Goal: Task Accomplishment & Management: Manage account settings

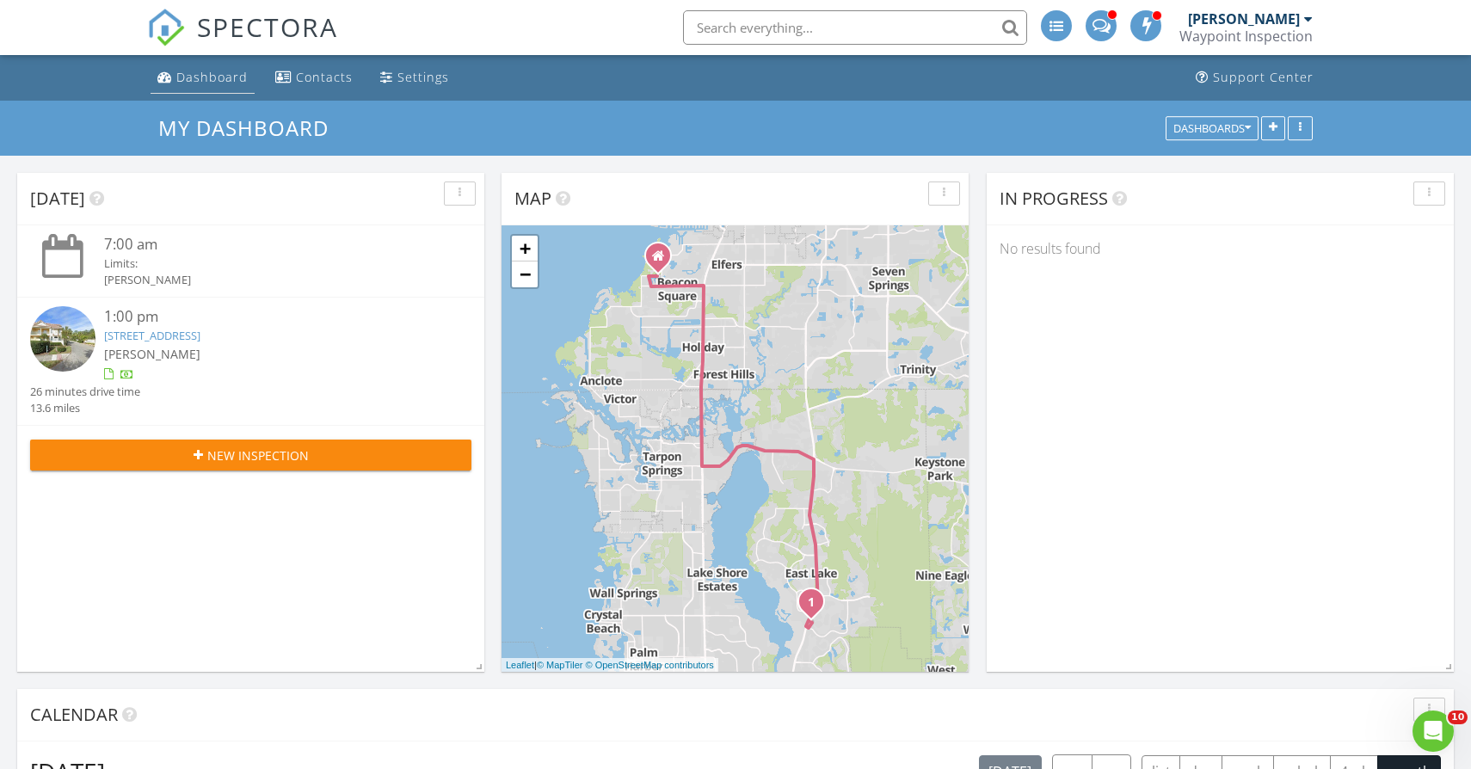
click at [205, 78] on div "Dashboard" at bounding box center [211, 77] width 71 height 16
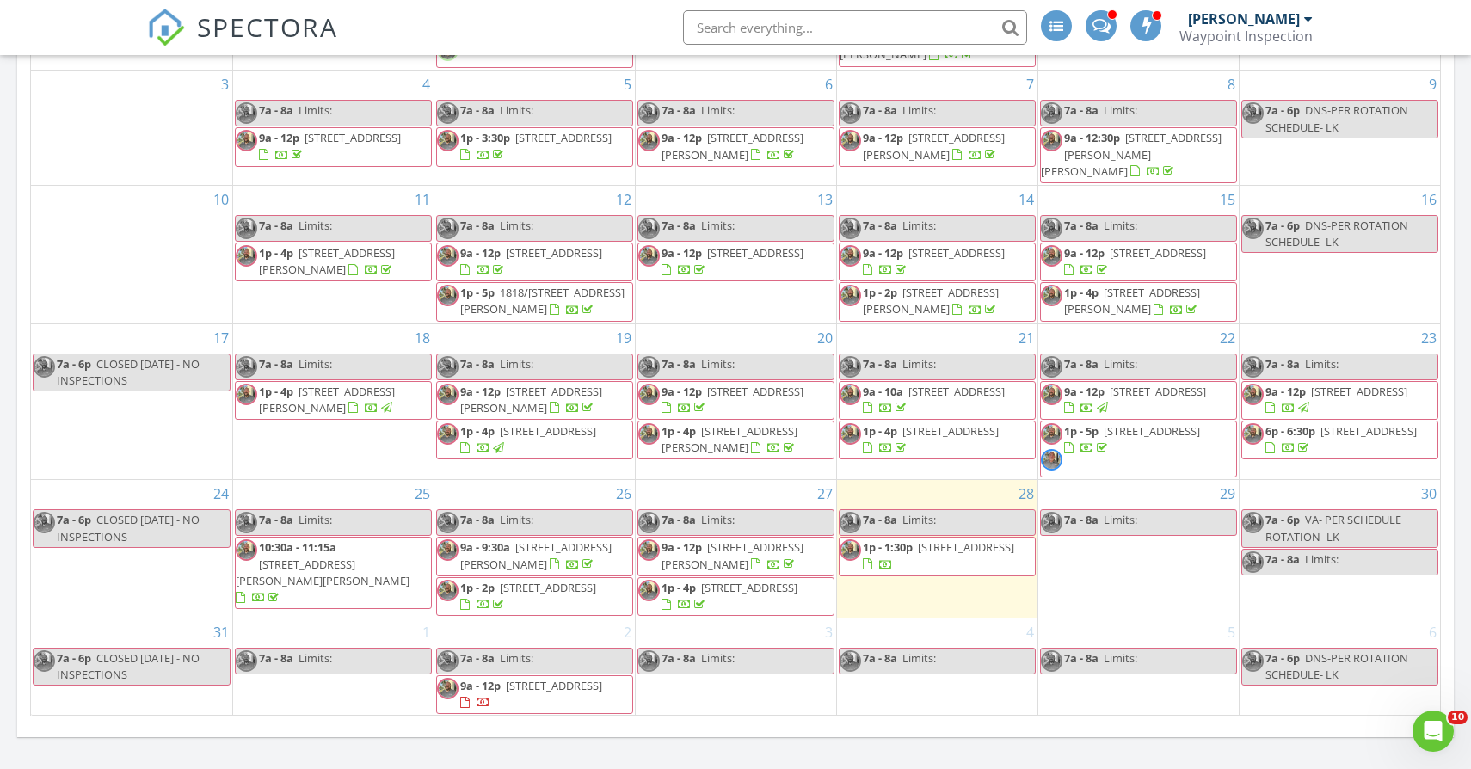
scroll to position [126, 0]
click at [784, 588] on span "14103 Stonebrook Ct, Tampa 33624" at bounding box center [749, 588] width 96 height 15
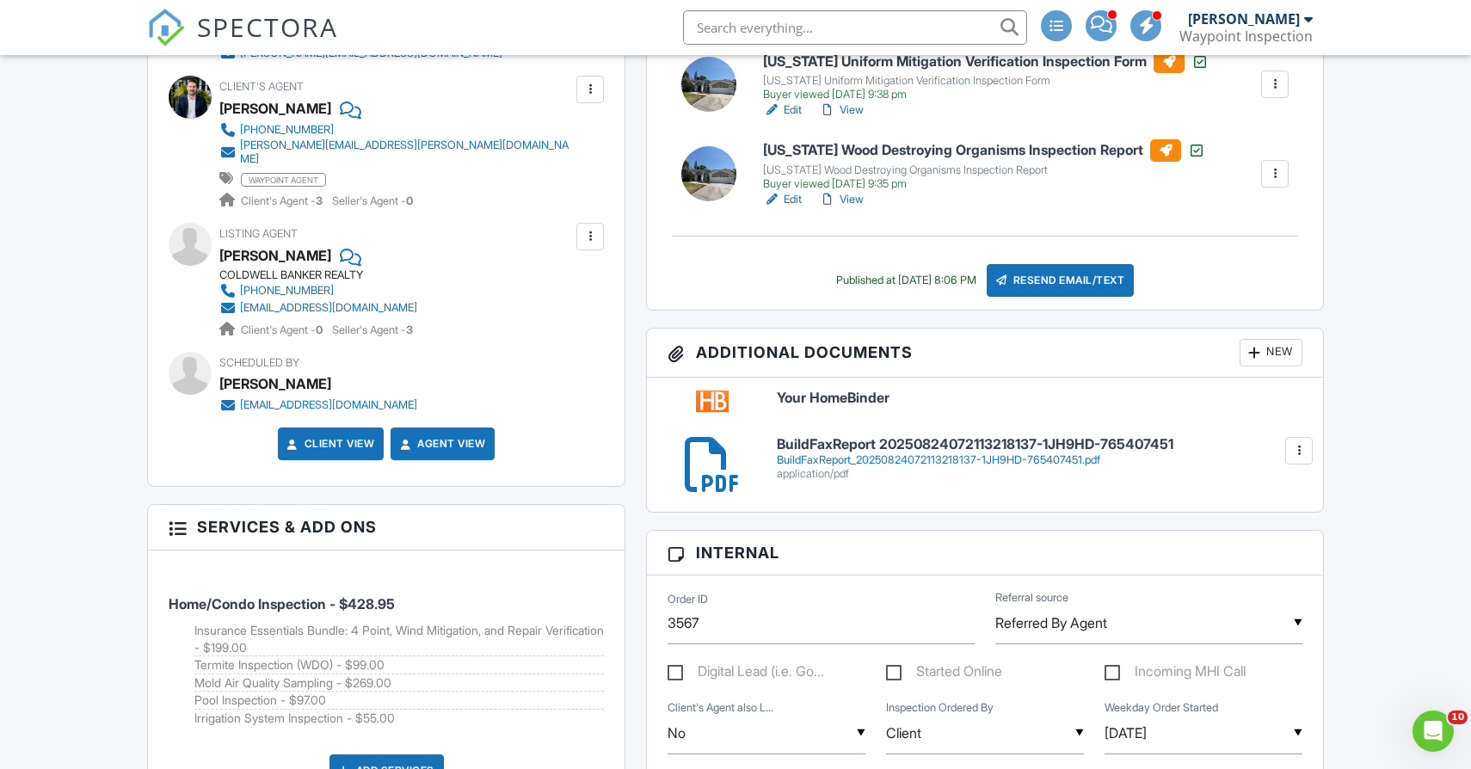
scroll to position [729, 0]
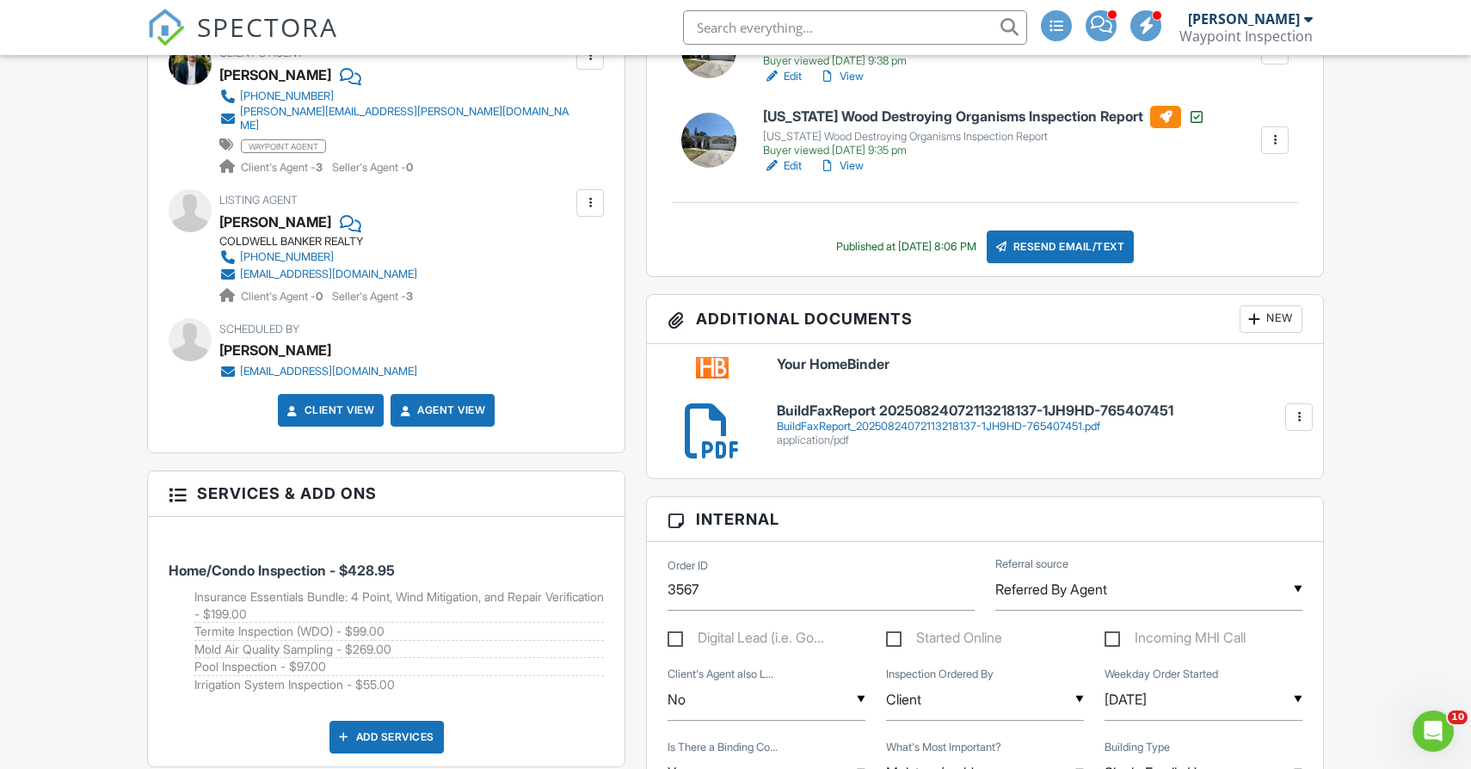
click at [1266, 316] on div "New" at bounding box center [1271, 319] width 63 height 28
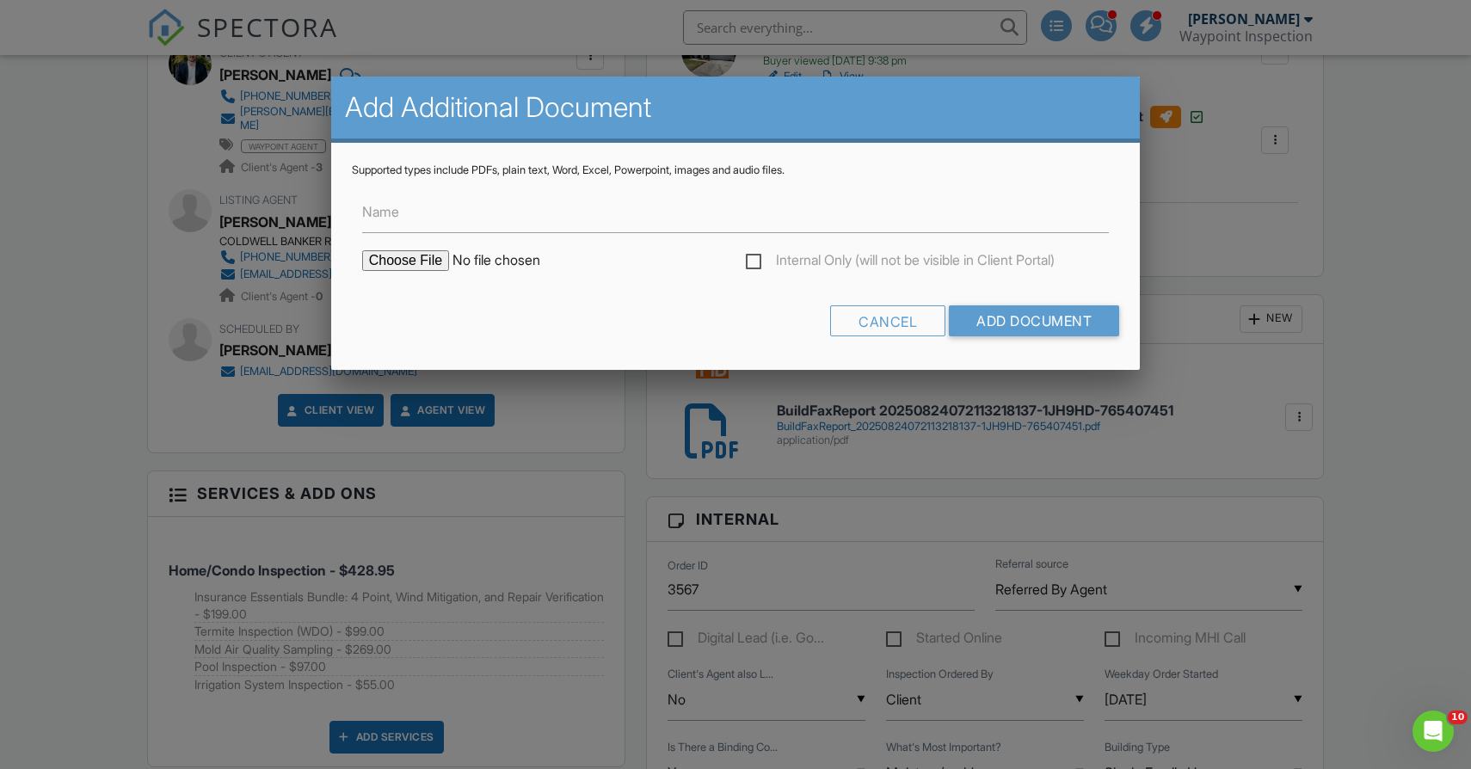
click at [396, 259] on input "file" at bounding box center [508, 260] width 293 height 21
type input "C:\fakepath\IMG_5296.jpeg"
click at [1046, 317] on input "Add Document" at bounding box center [1034, 320] width 170 height 31
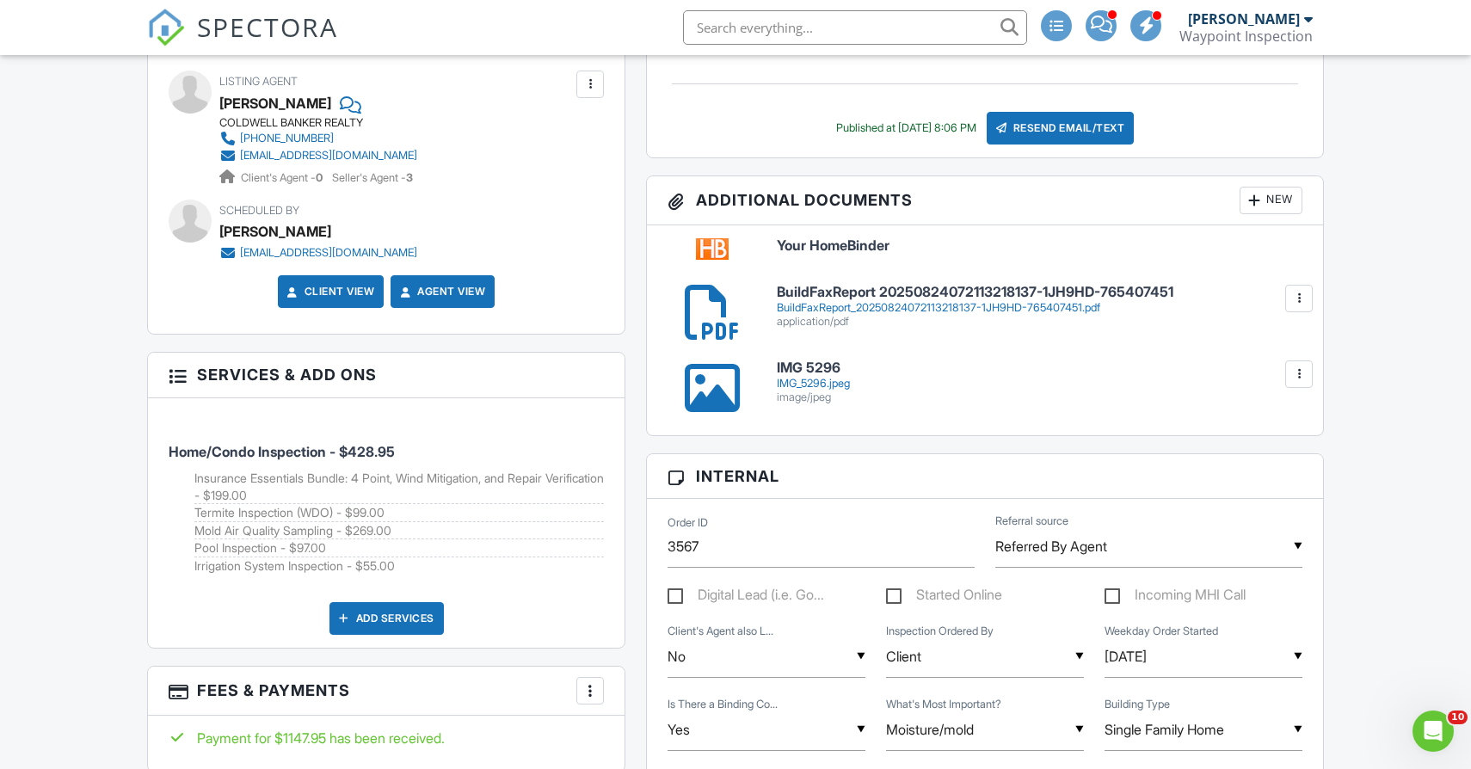
scroll to position [853, 0]
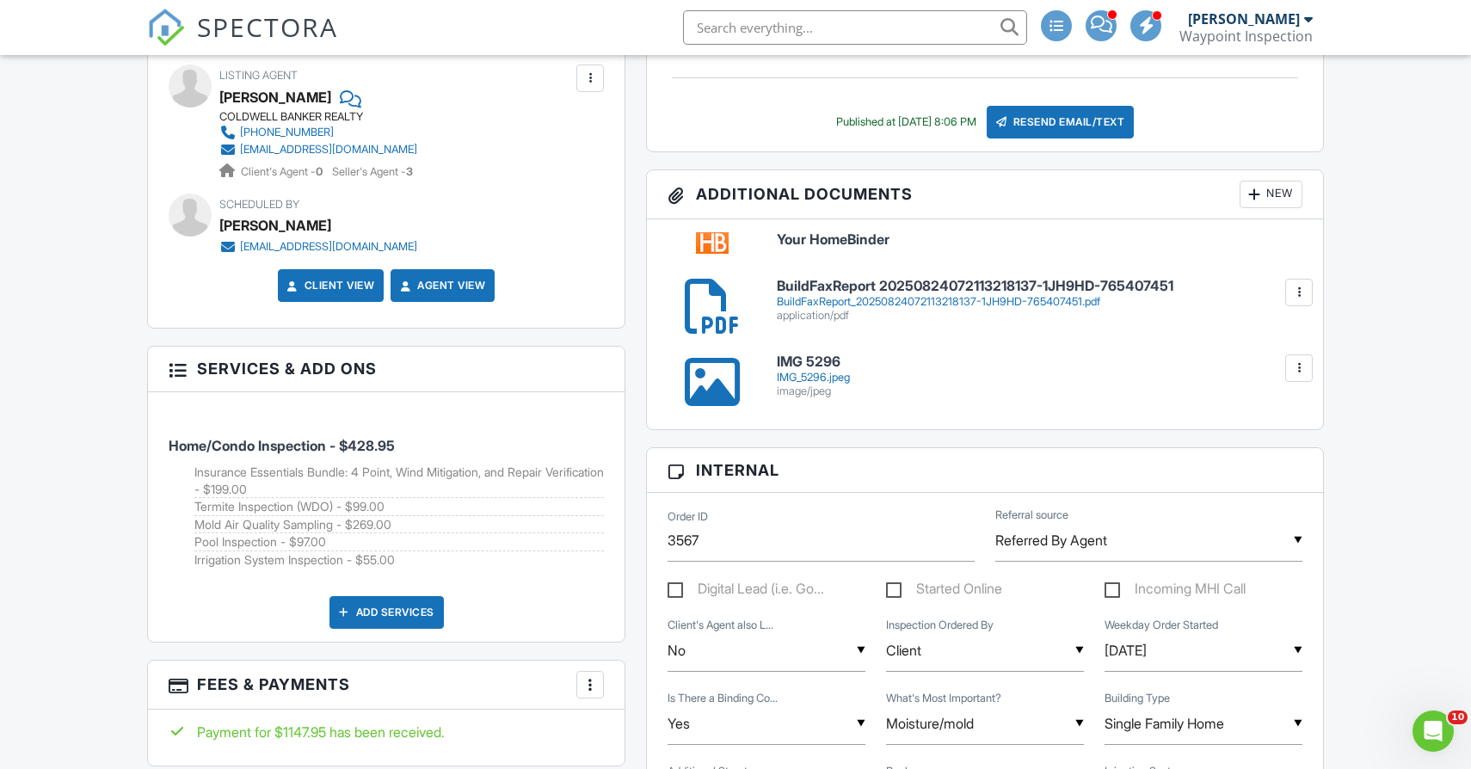
click at [1268, 188] on div "New" at bounding box center [1271, 195] width 63 height 28
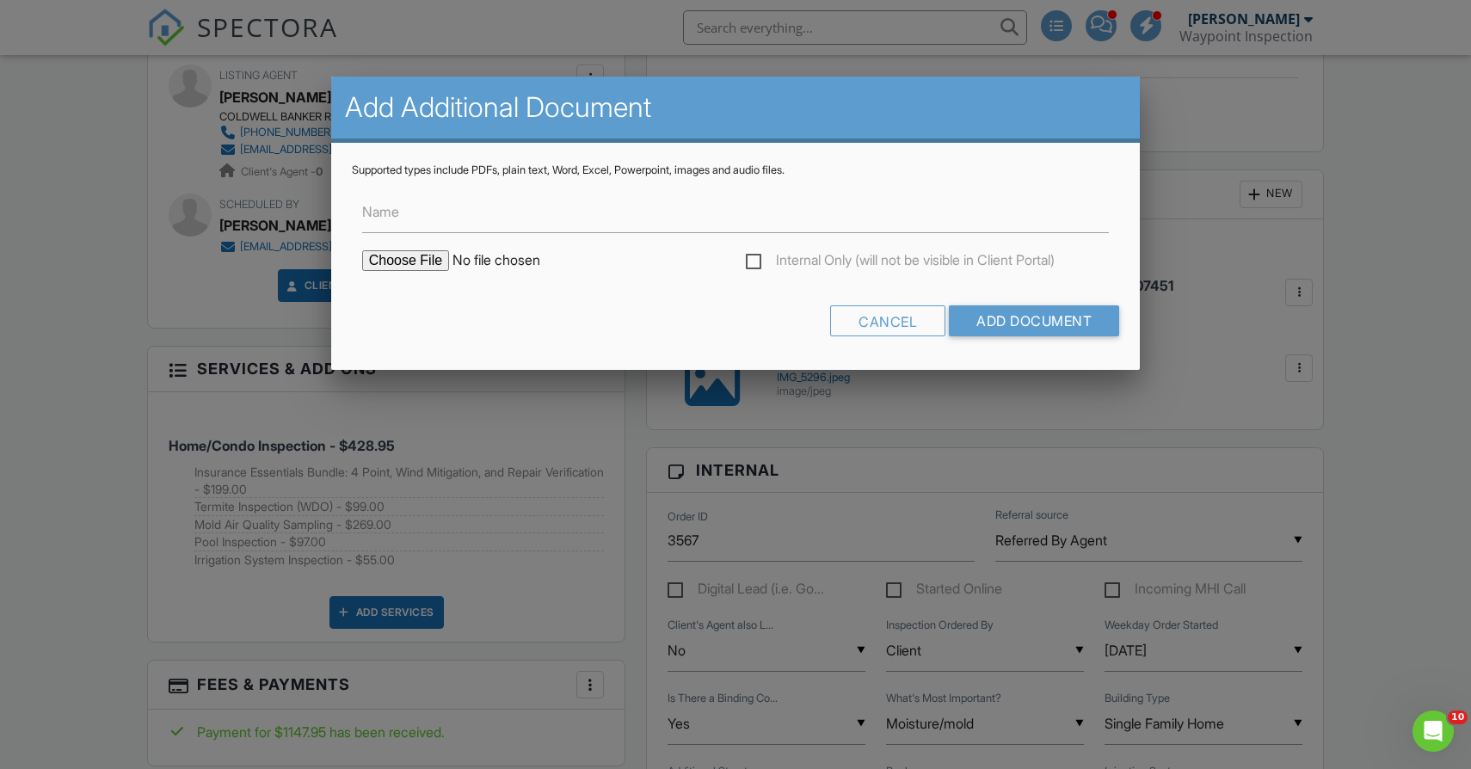
click at [404, 262] on input "file" at bounding box center [508, 260] width 293 height 21
type input "C:\fakepath\IMG_5300.jpeg"
click at [749, 262] on label "Internal Only (will not be visible in Client Portal)" at bounding box center [900, 263] width 309 height 22
click at [749, 262] on input "Internal Only (will not be visible in Client Portal)" at bounding box center [751, 262] width 11 height 11
checkbox input "true"
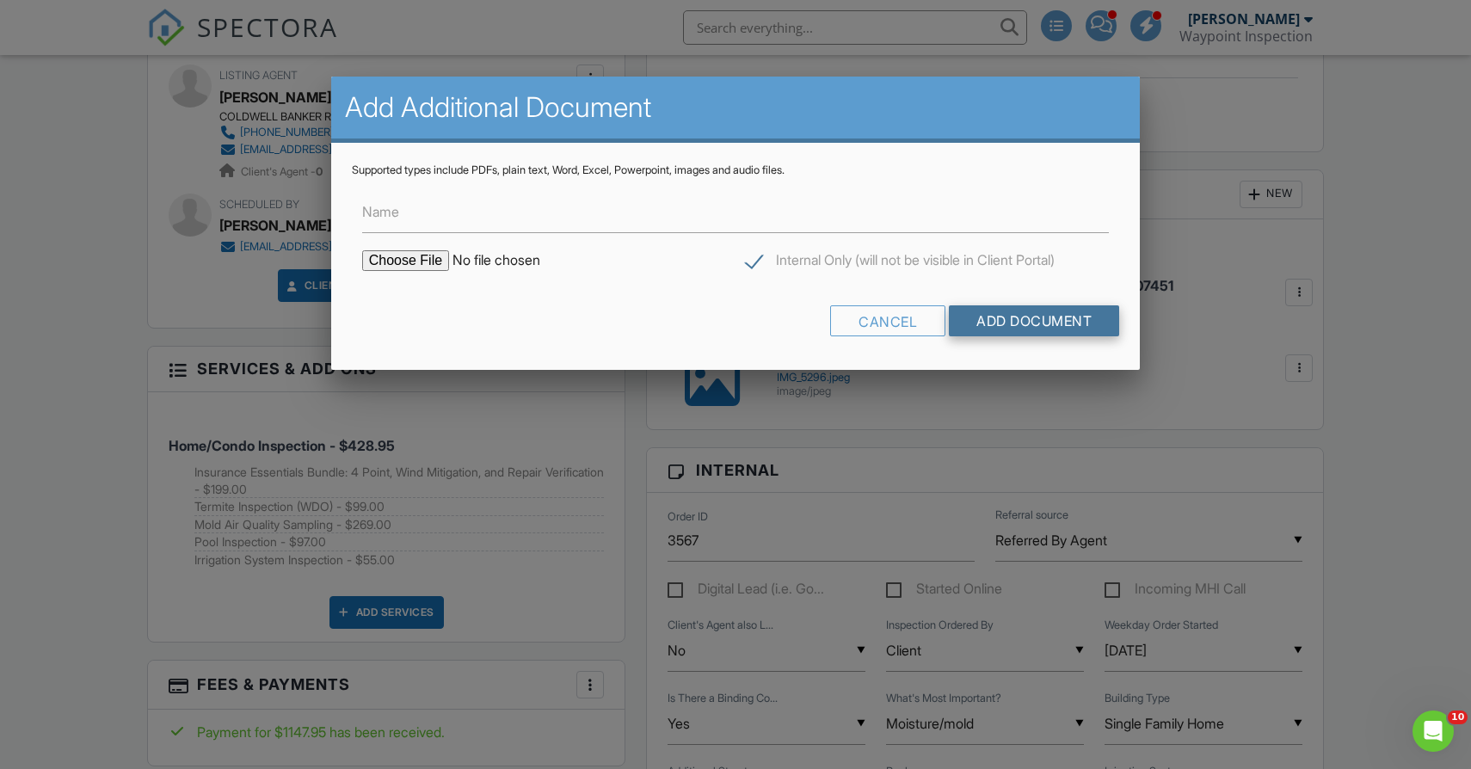
click at [1019, 317] on input "Add Document" at bounding box center [1034, 320] width 170 height 31
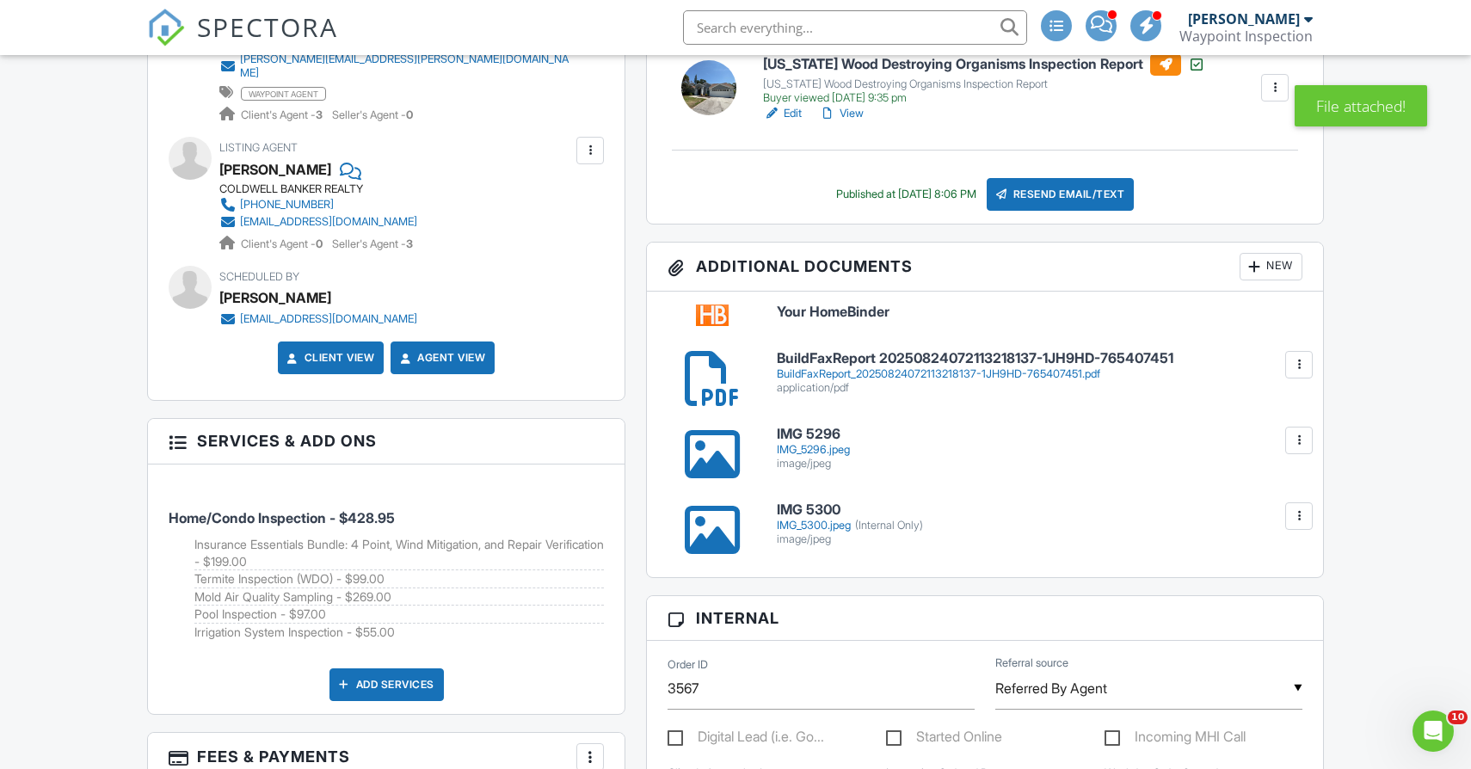
click at [811, 447] on div "IMG_5296.jpeg" at bounding box center [1040, 450] width 526 height 14
click at [1302, 437] on div at bounding box center [1298, 440] width 17 height 17
click at [1272, 516] on link "Delete" at bounding box center [1264, 516] width 64 height 19
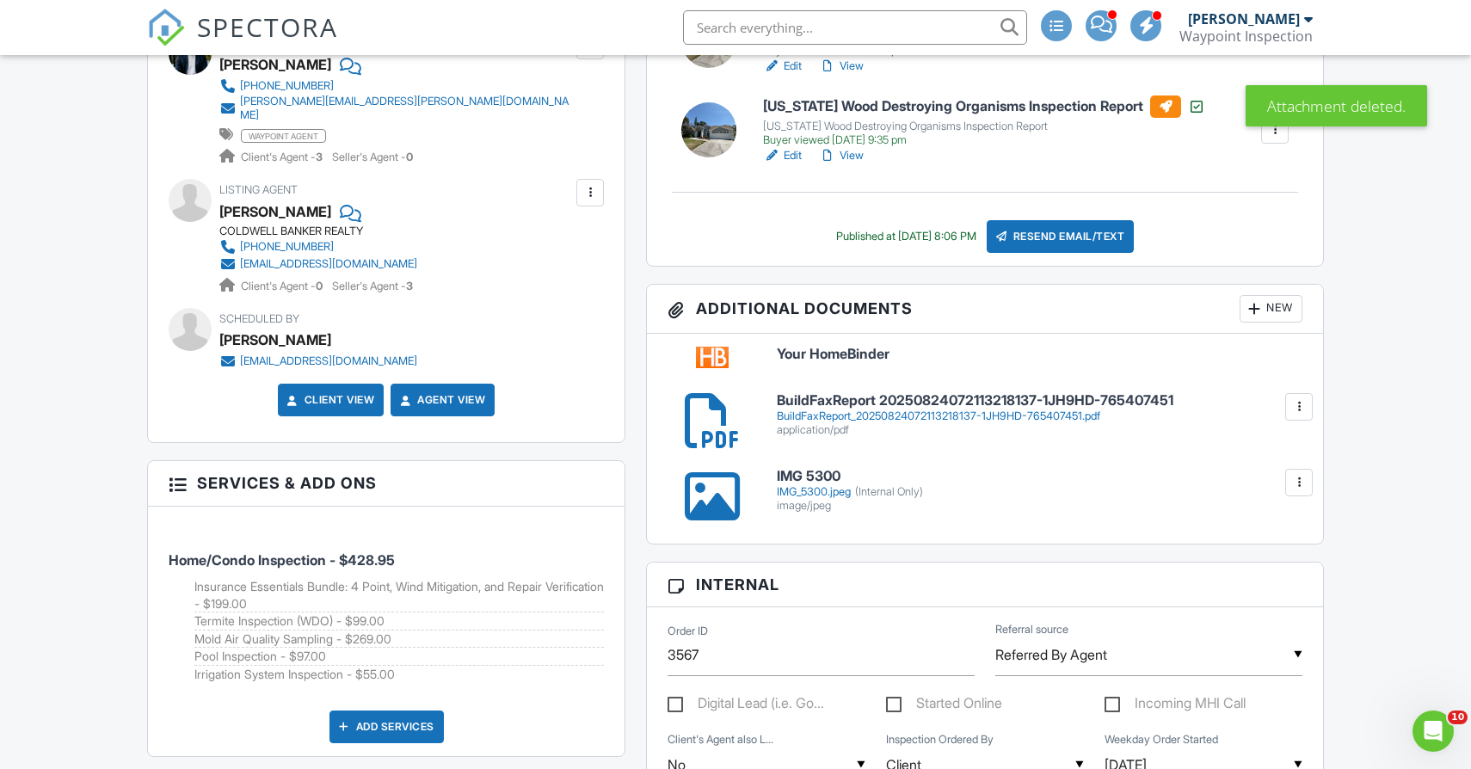
scroll to position [742, 0]
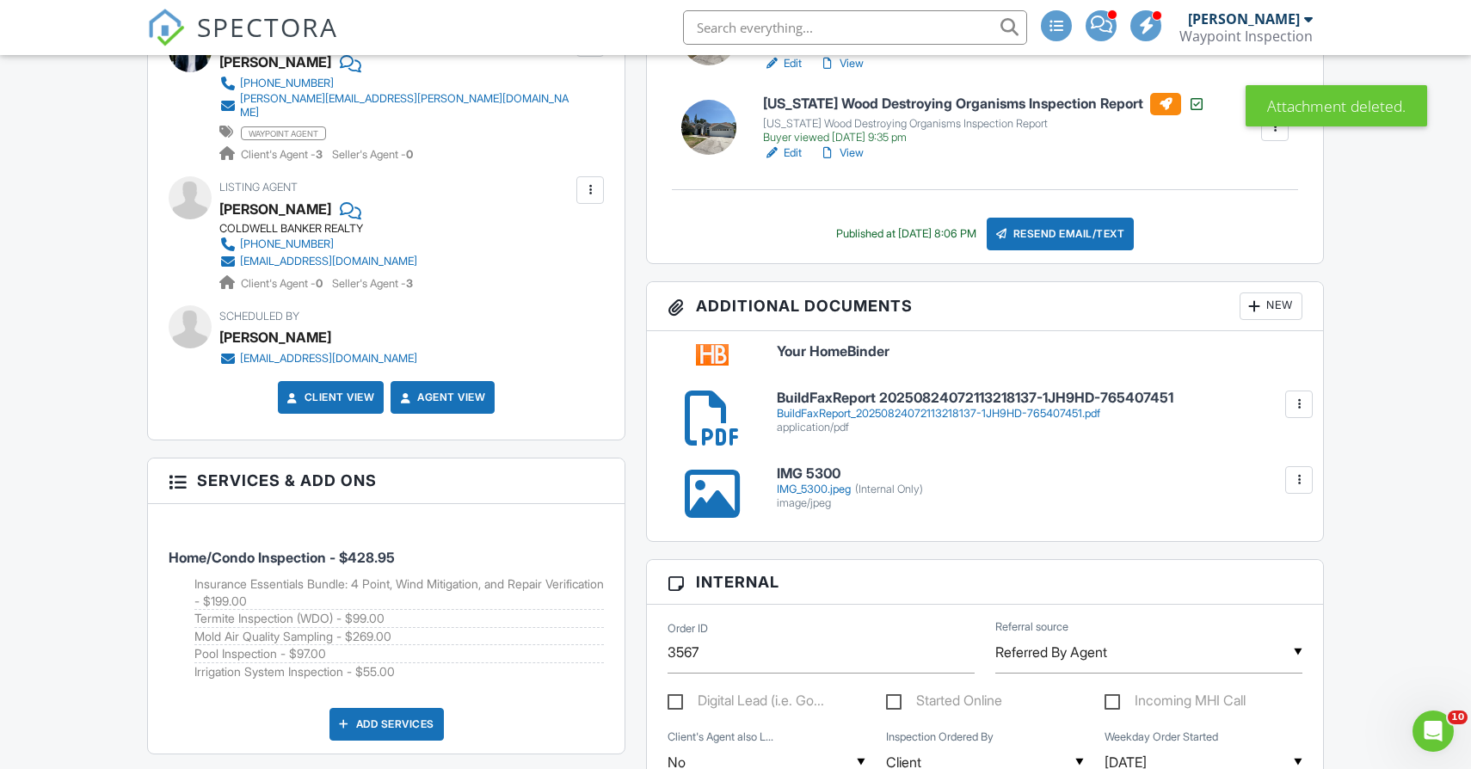
click at [1284, 305] on div "New" at bounding box center [1271, 307] width 63 height 28
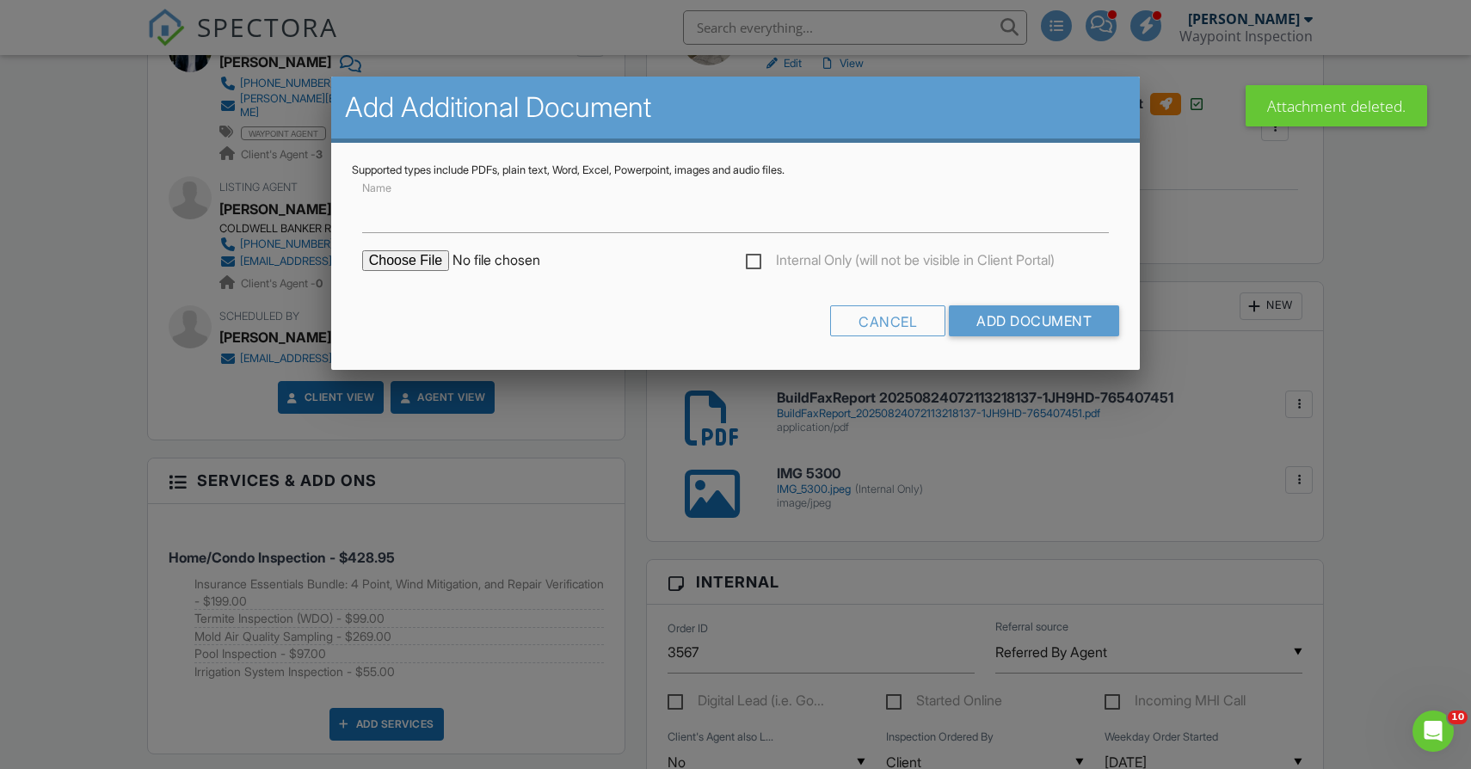
click at [750, 259] on label "Internal Only (will not be visible in Client Portal)" at bounding box center [900, 263] width 309 height 22
click at [750, 259] on input "Internal Only (will not be visible in Client Portal)" at bounding box center [751, 262] width 11 height 11
checkbox input "true"
click at [400, 267] on input "file" at bounding box center [508, 260] width 293 height 21
type input "C:\fakepath\IMG_5296.jpeg"
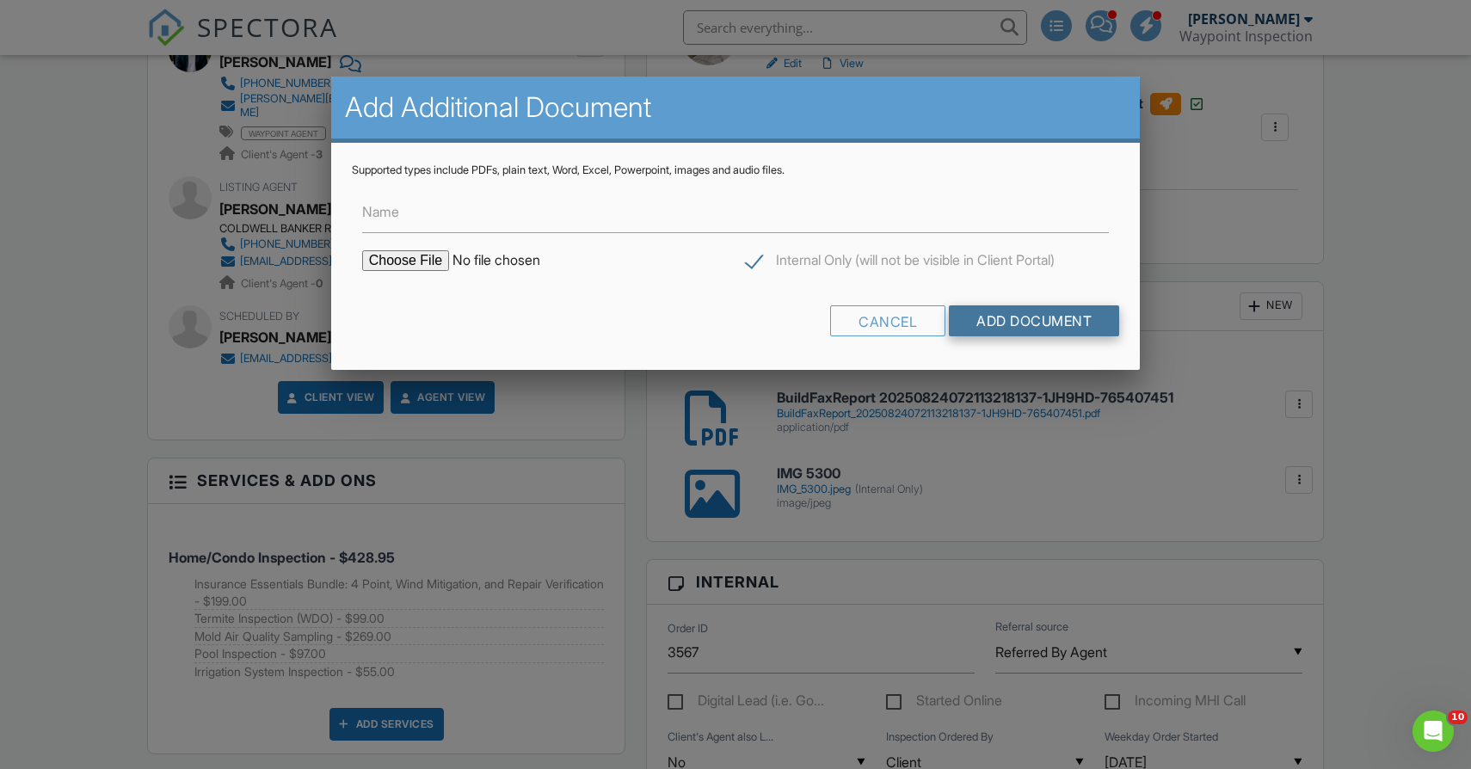
click at [1018, 315] on input "Add Document" at bounding box center [1034, 320] width 170 height 31
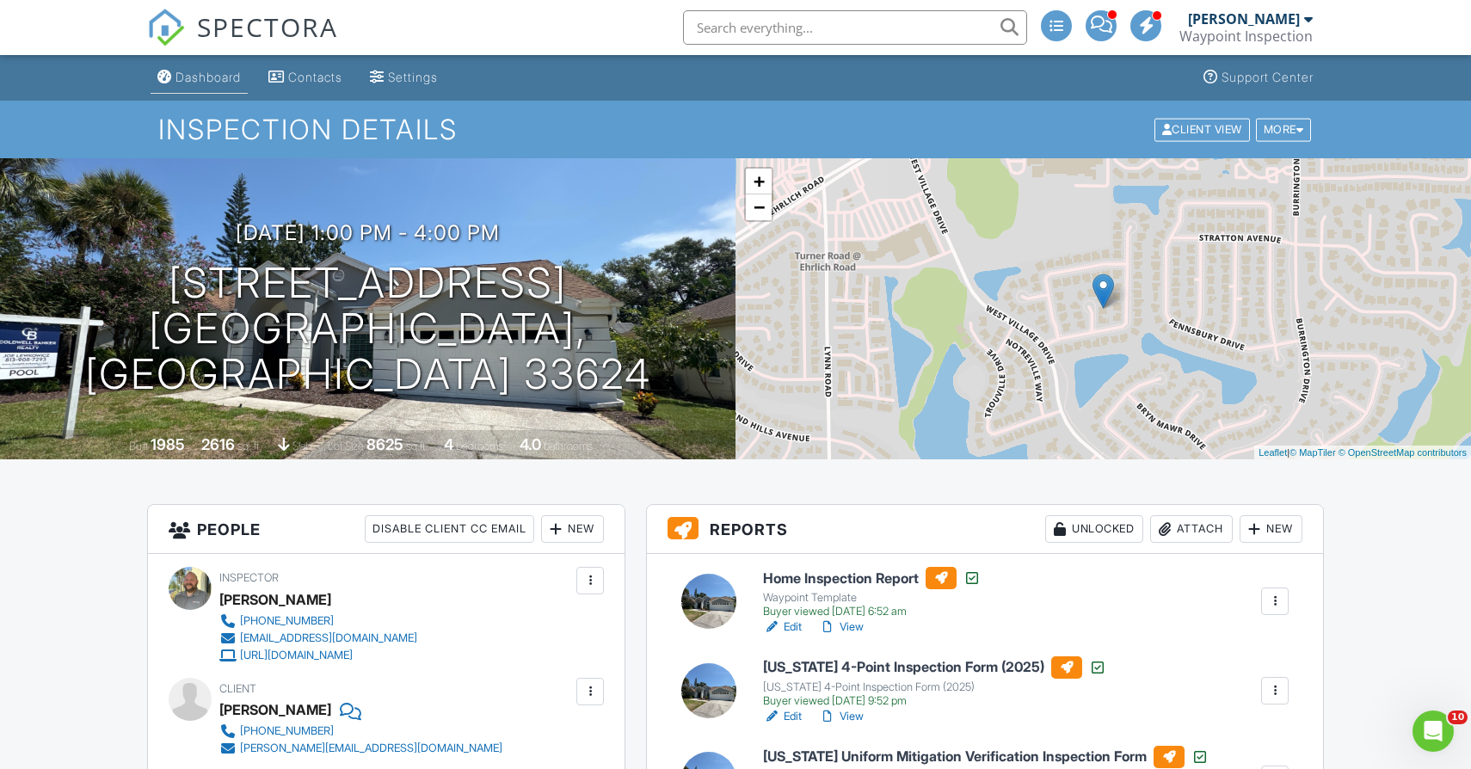
click at [193, 76] on div "Dashboard" at bounding box center [208, 77] width 65 height 15
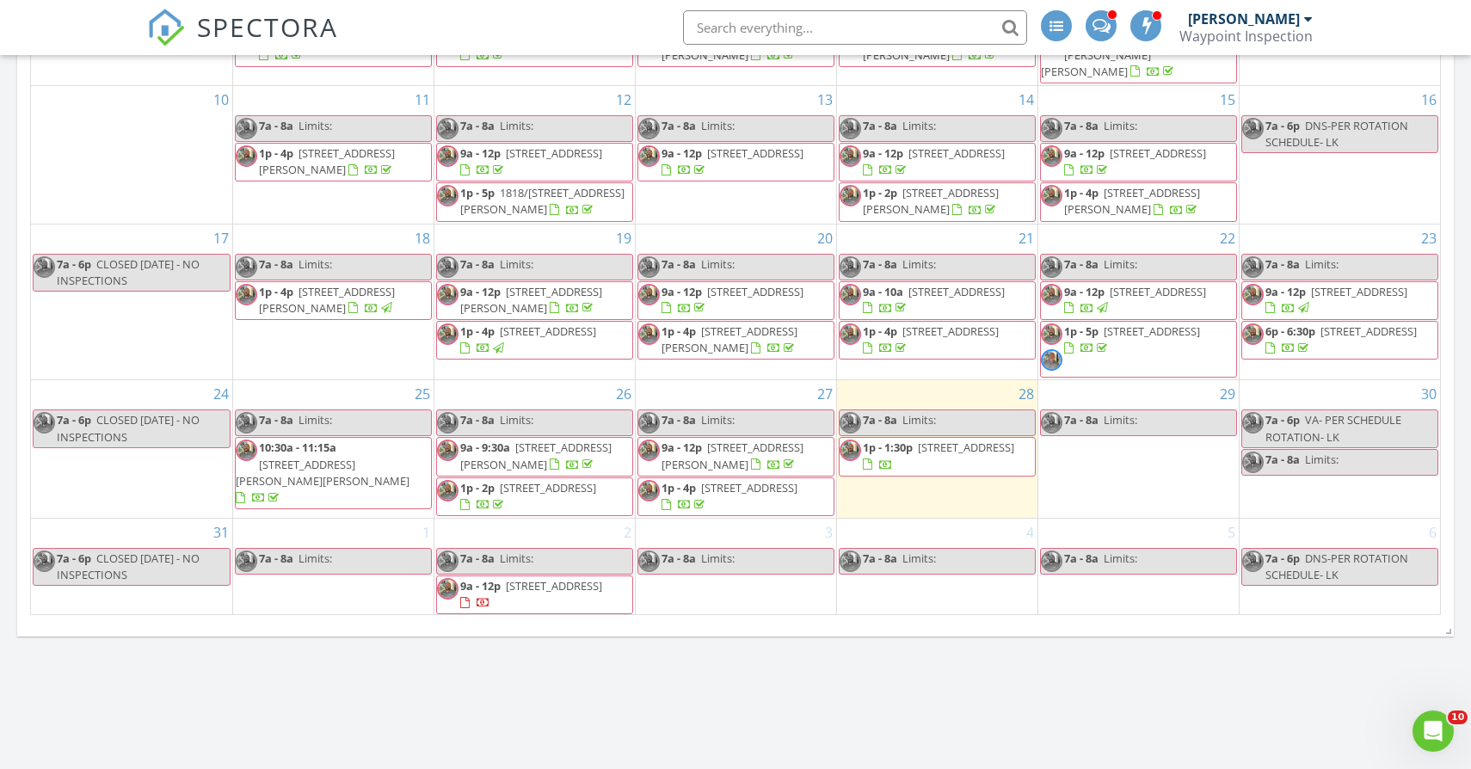
scroll to position [896, 0]
